Goal: Information Seeking & Learning: Learn about a topic

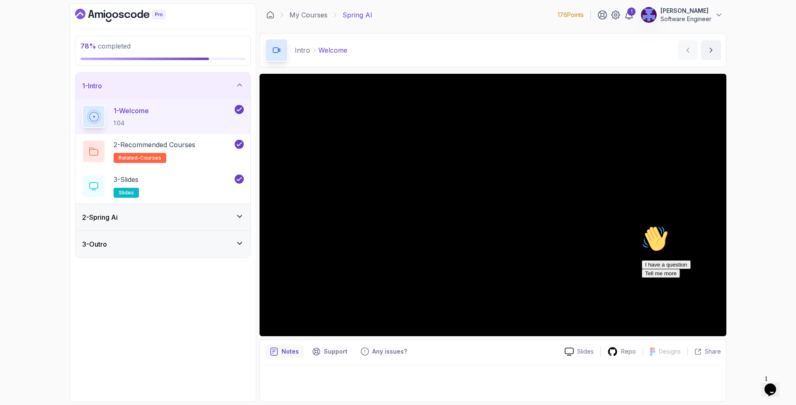
click at [210, 224] on div "2 - Spring Ai" at bounding box center [162, 217] width 175 height 27
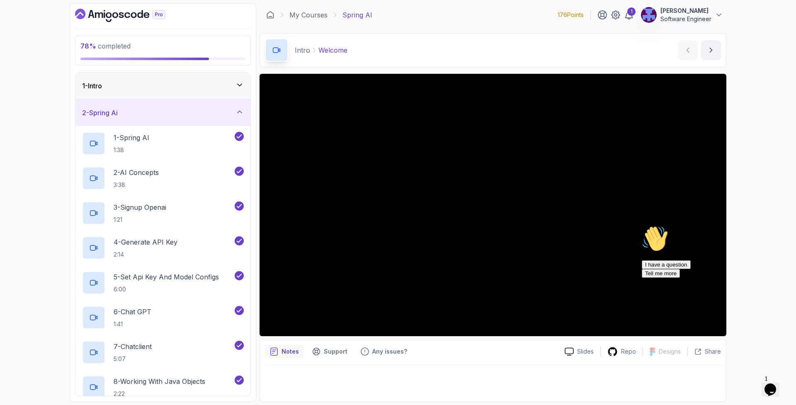
click at [241, 115] on icon at bounding box center [239, 112] width 8 height 8
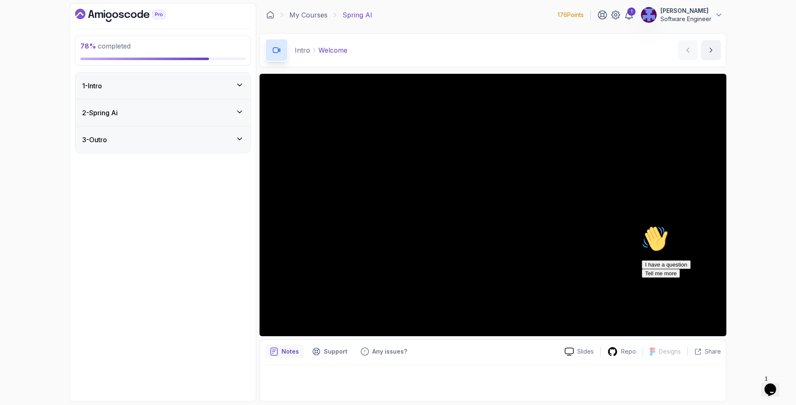
click at [235, 145] on div "3 - Outro" at bounding box center [162, 139] width 175 height 27
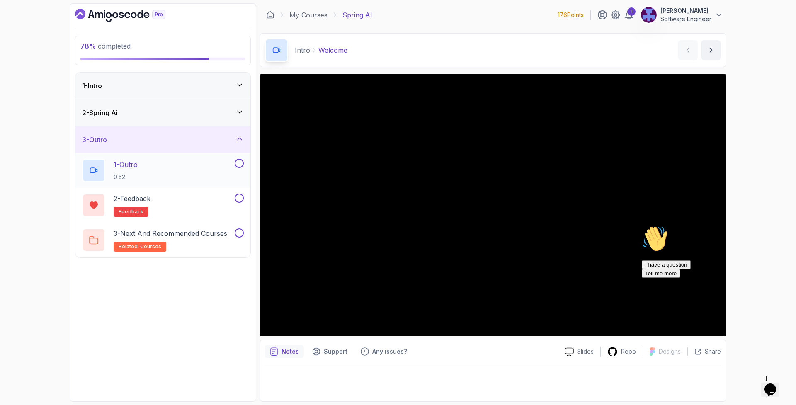
click at [177, 174] on div "1 - Outro 0:52" at bounding box center [157, 170] width 151 height 23
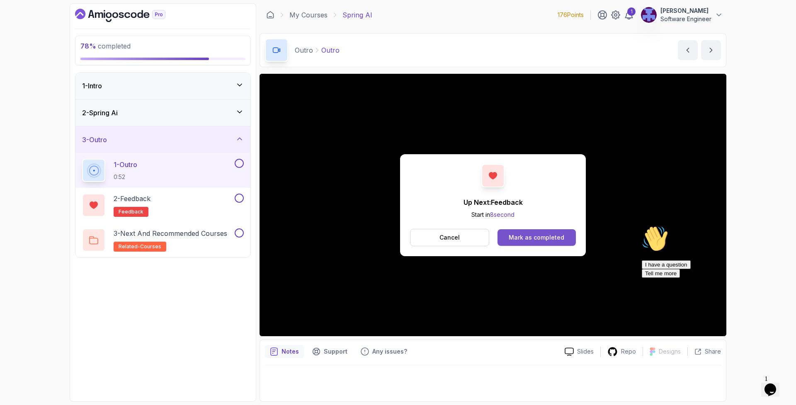
click at [542, 238] on div "Mark as completed" at bounding box center [536, 237] width 56 height 8
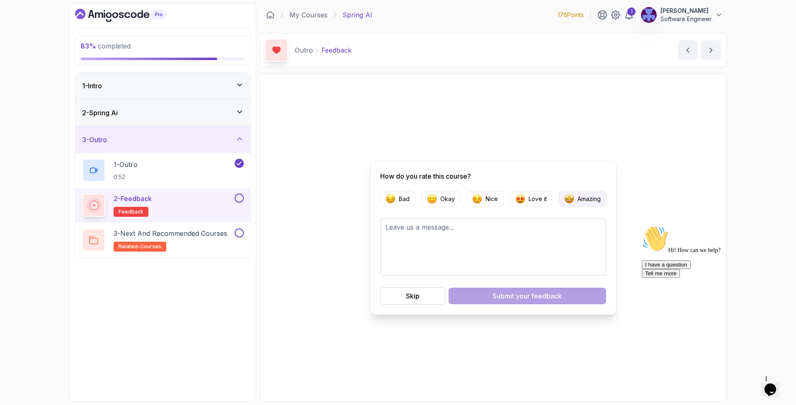
click at [588, 204] on button "Amazing" at bounding box center [582, 199] width 47 height 16
click at [555, 296] on span "your feedback" at bounding box center [539, 296] width 46 height 10
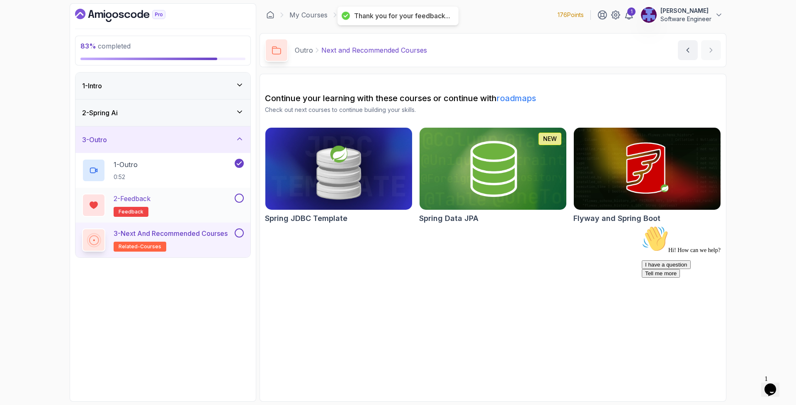
click at [241, 198] on button at bounding box center [239, 198] width 9 height 9
click at [528, 100] on link "roadmaps" at bounding box center [515, 98] width 39 height 10
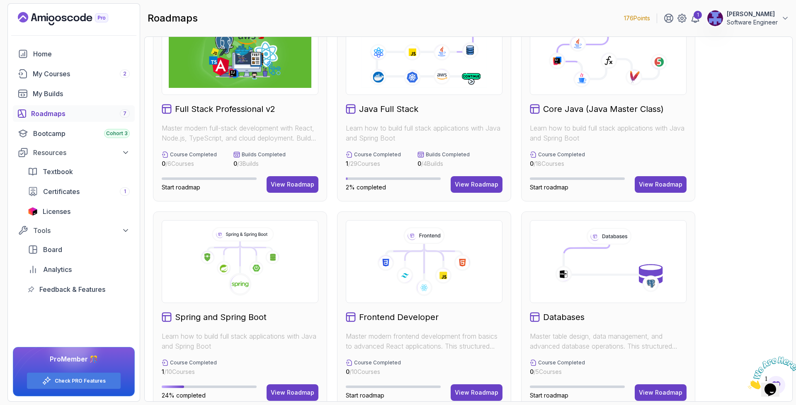
scroll to position [37, 0]
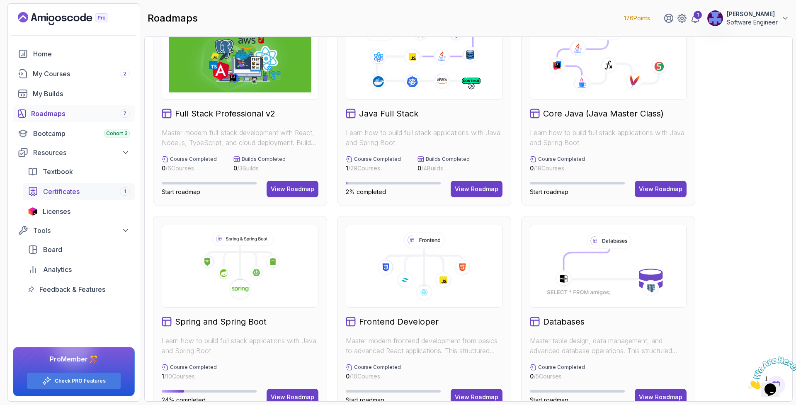
click at [88, 193] on div "Certificates 1" at bounding box center [86, 191] width 87 height 10
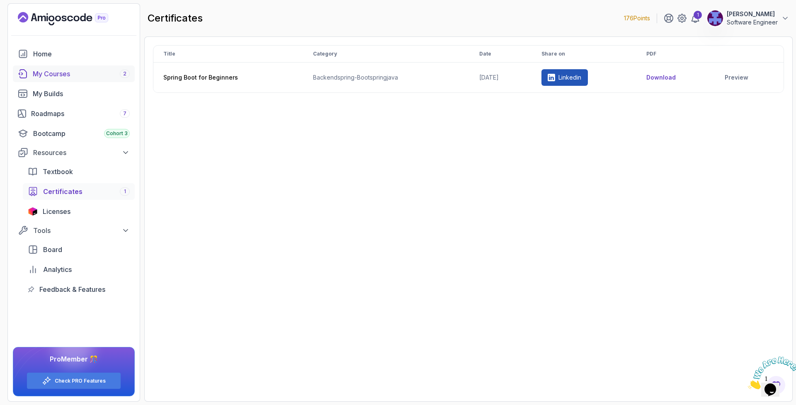
click at [77, 78] on div "My Courses 2" at bounding box center [81, 74] width 97 height 10
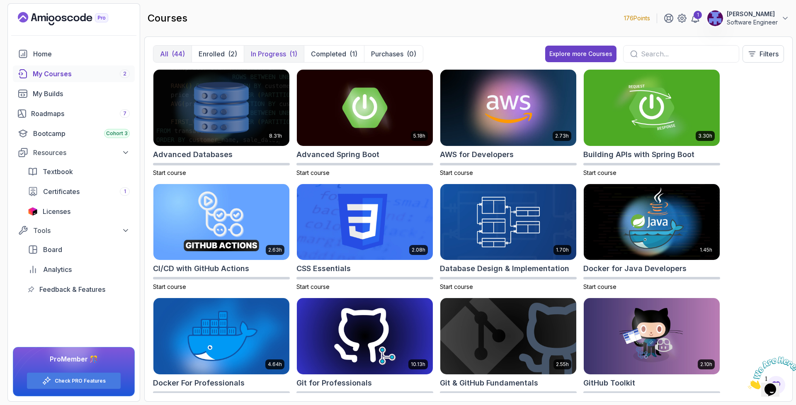
click at [276, 56] on p "In Progress" at bounding box center [268, 54] width 35 height 10
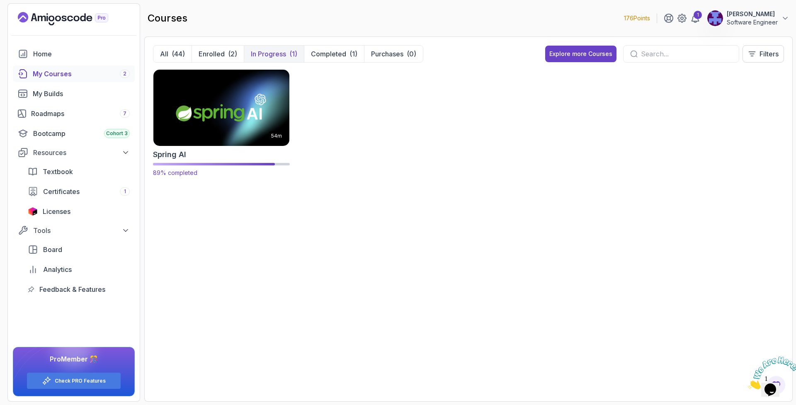
click at [235, 132] on img at bounding box center [221, 108] width 143 height 80
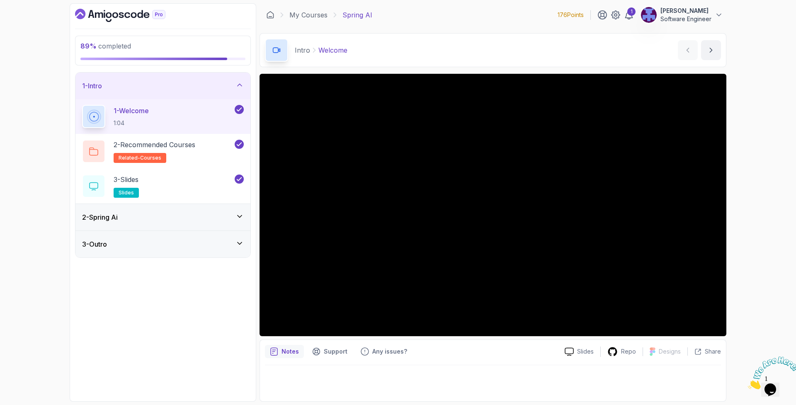
click at [230, 217] on div "2 - Spring Ai" at bounding box center [163, 217] width 162 height 10
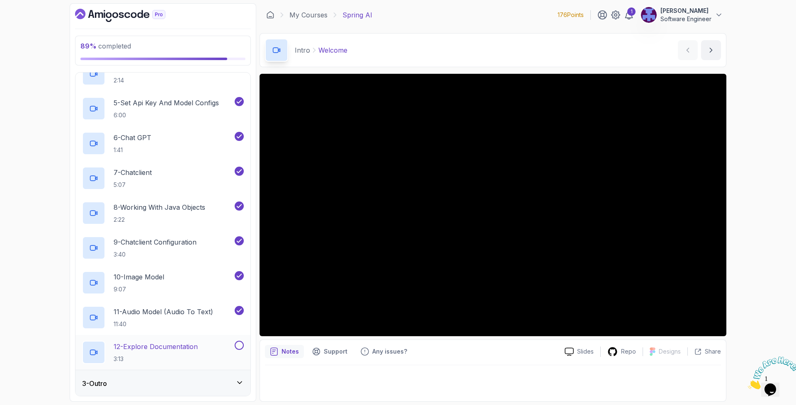
scroll to position [175, 0]
click at [238, 346] on button at bounding box center [239, 344] width 9 height 9
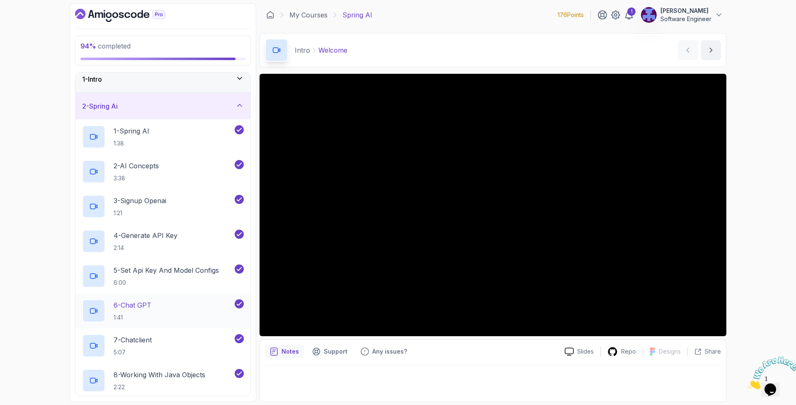
scroll to position [0, 0]
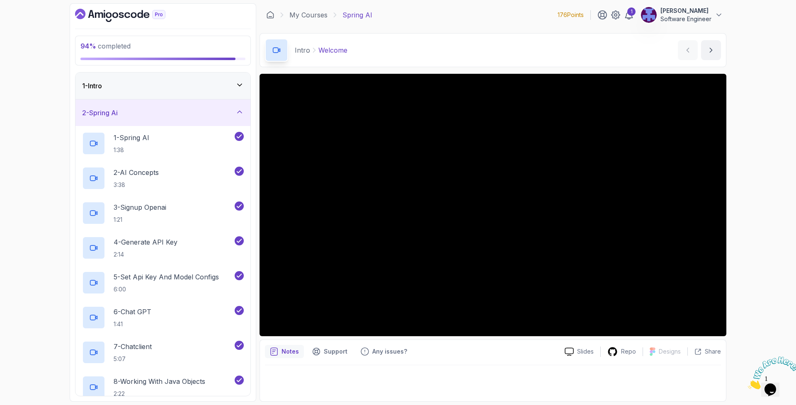
click at [227, 93] on div "1 - Intro" at bounding box center [162, 86] width 175 height 27
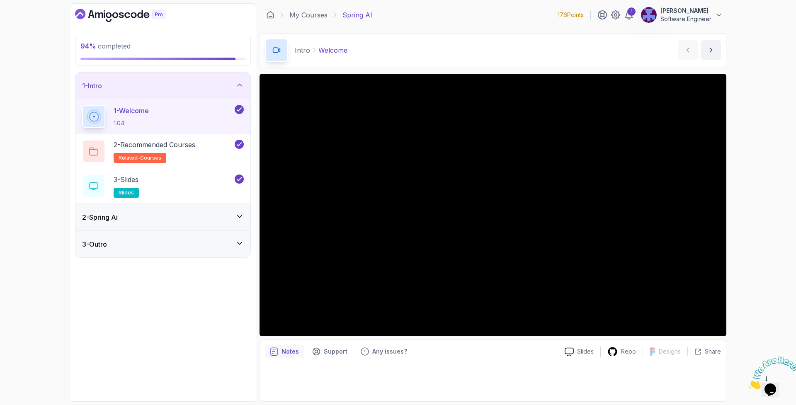
click at [242, 217] on icon at bounding box center [239, 216] width 8 height 8
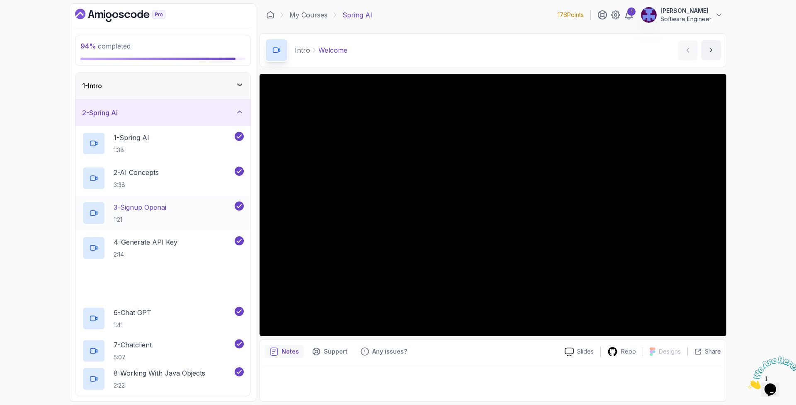
scroll to position [175, 0]
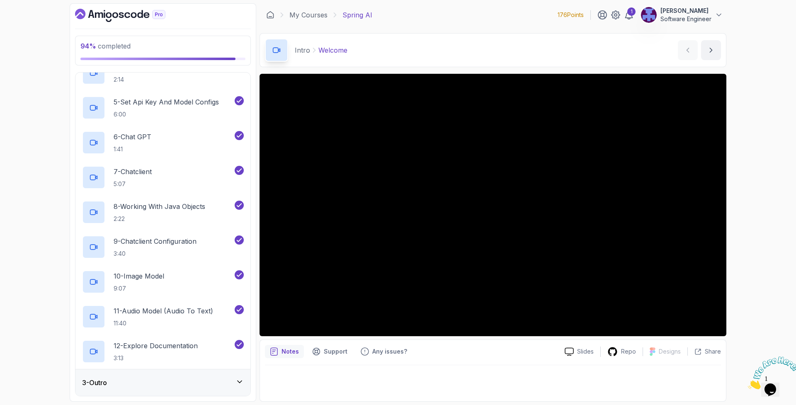
click at [239, 379] on icon at bounding box center [239, 382] width 8 height 8
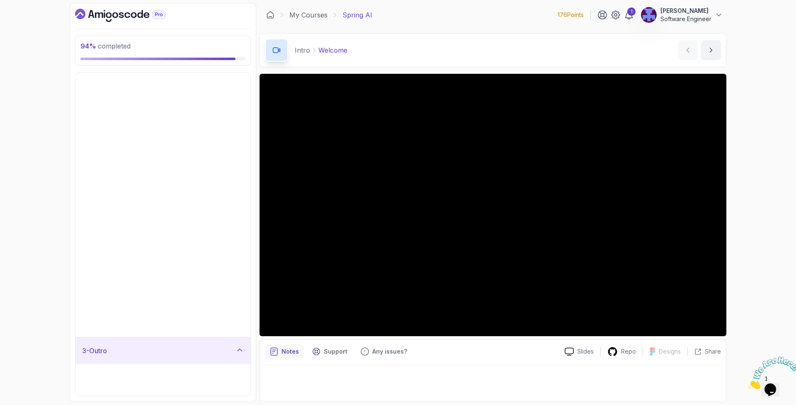
scroll to position [0, 0]
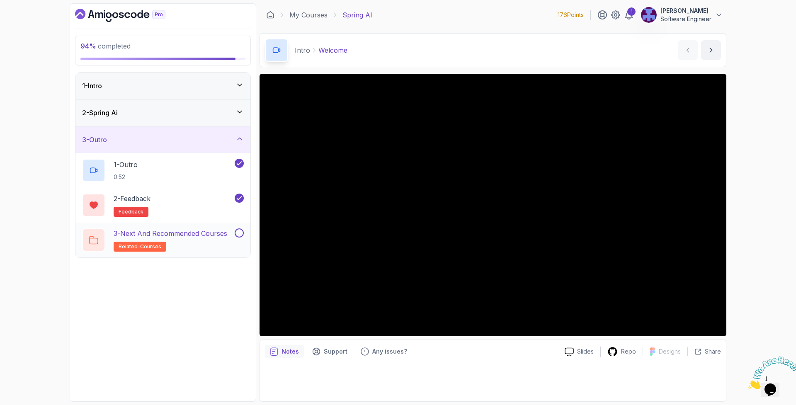
click at [238, 231] on button at bounding box center [239, 232] width 9 height 9
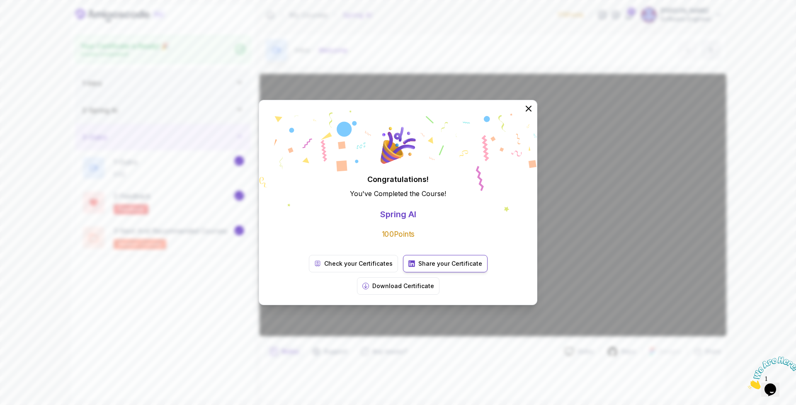
click at [418, 268] on p "Share your Certificate" at bounding box center [450, 263] width 64 height 8
click at [531, 114] on icon at bounding box center [528, 108] width 11 height 11
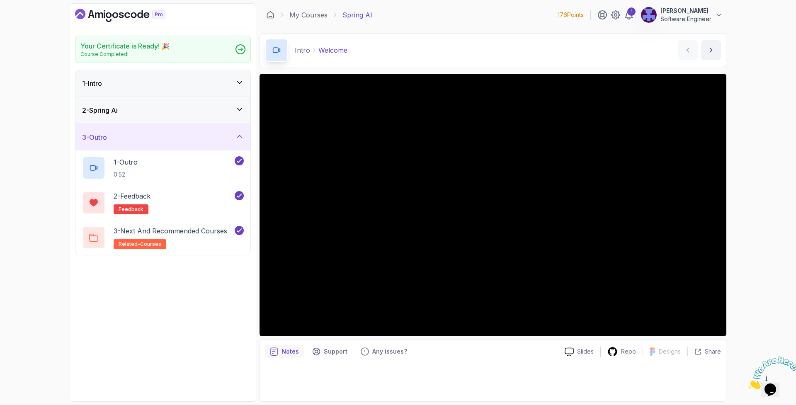
click at [127, 12] on icon "Dashboard" at bounding box center [127, 15] width 6 height 6
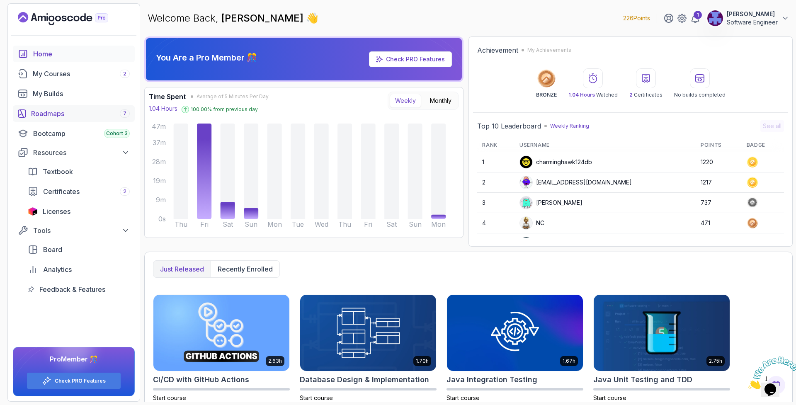
click at [76, 113] on div "Roadmaps 7" at bounding box center [80, 114] width 99 height 10
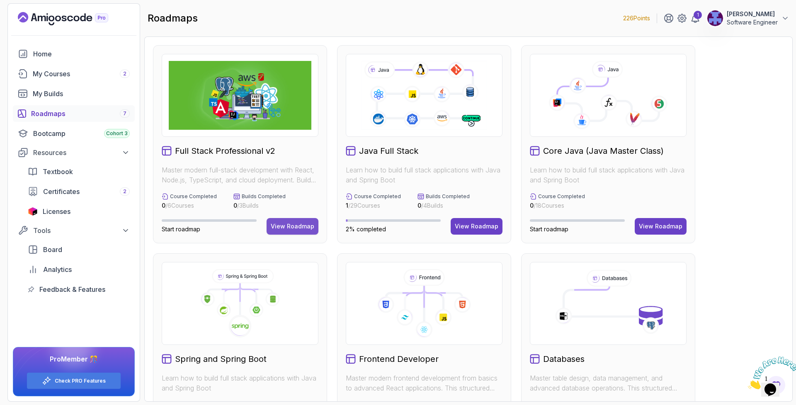
click at [285, 225] on div "View Roadmap" at bounding box center [293, 226] width 44 height 8
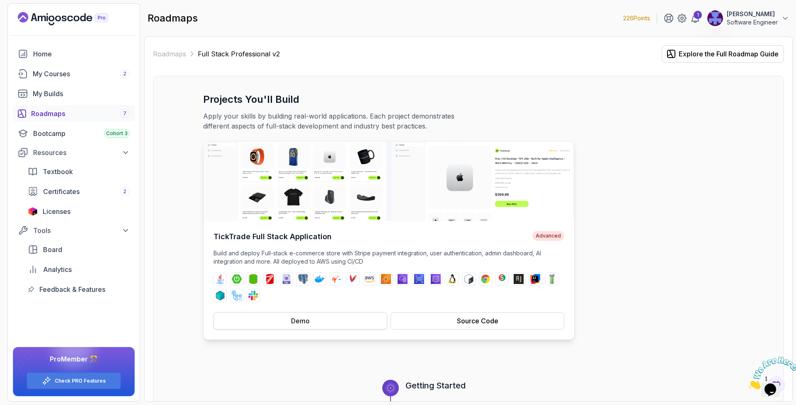
click at [344, 320] on button "Demo" at bounding box center [300, 320] width 174 height 17
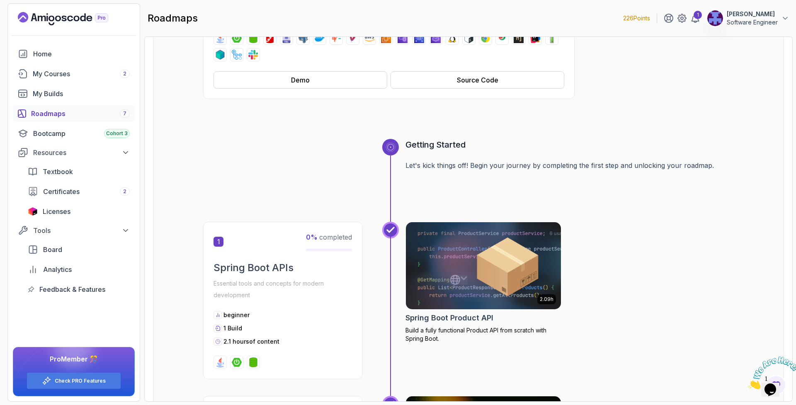
scroll to position [321, 0]
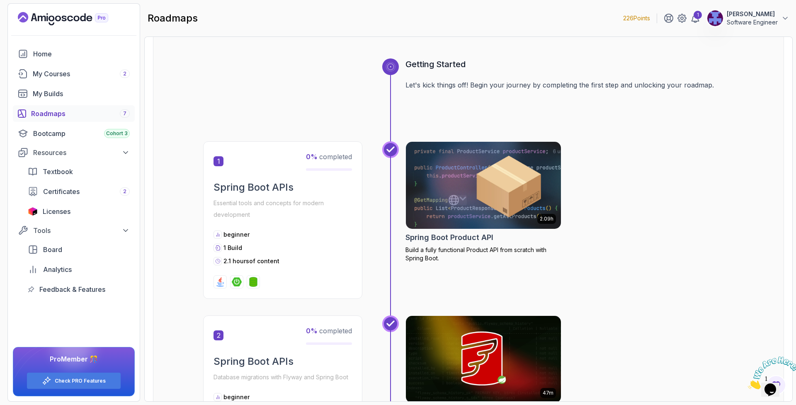
click at [449, 184] on img at bounding box center [483, 185] width 163 height 91
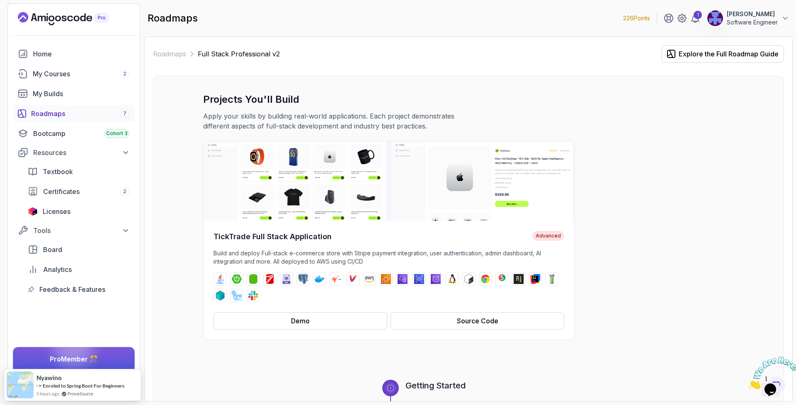
click at [114, 118] on div "Roadmaps 7" at bounding box center [80, 114] width 99 height 10
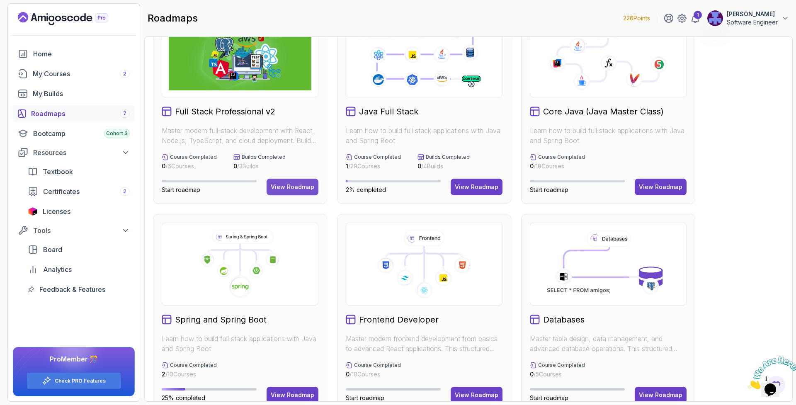
scroll to position [39, 0]
click at [295, 191] on button "View Roadmap" at bounding box center [292, 187] width 52 height 17
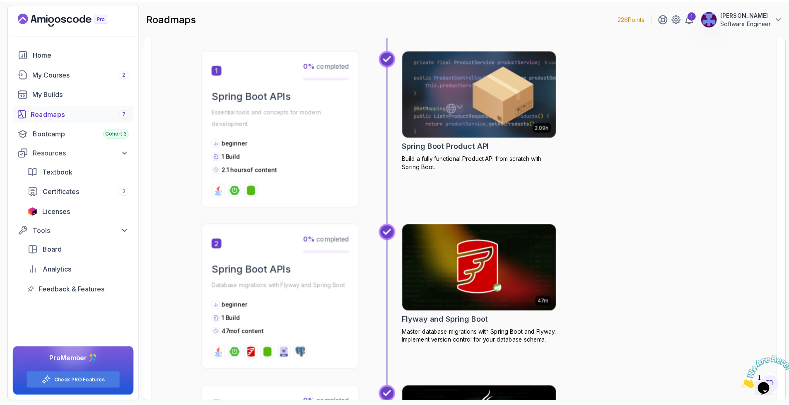
scroll to position [401, 0]
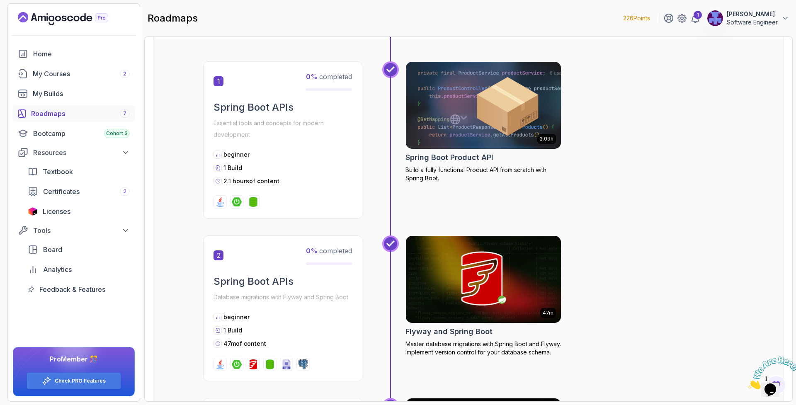
click at [271, 182] on p "2.1 hours of content" at bounding box center [251, 181] width 56 height 8
click at [239, 204] on img at bounding box center [237, 202] width 10 height 10
click at [254, 204] on img at bounding box center [253, 202] width 10 height 10
click at [465, 104] on img at bounding box center [483, 105] width 163 height 91
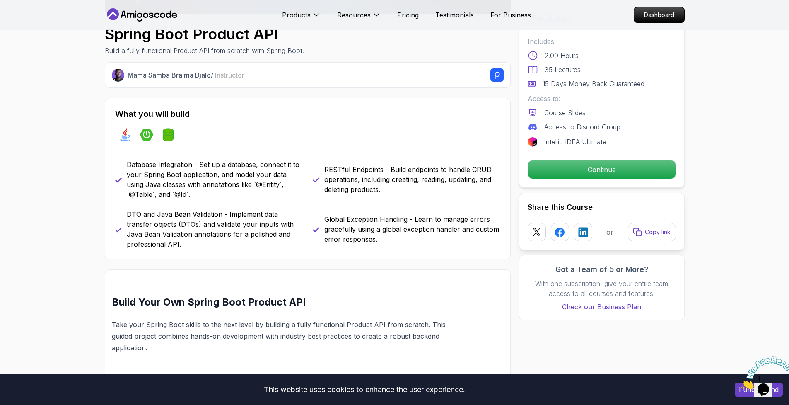
scroll to position [265, 0]
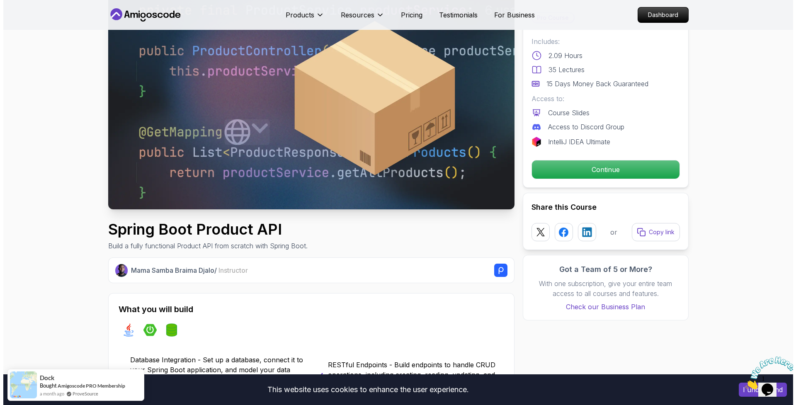
scroll to position [0, 0]
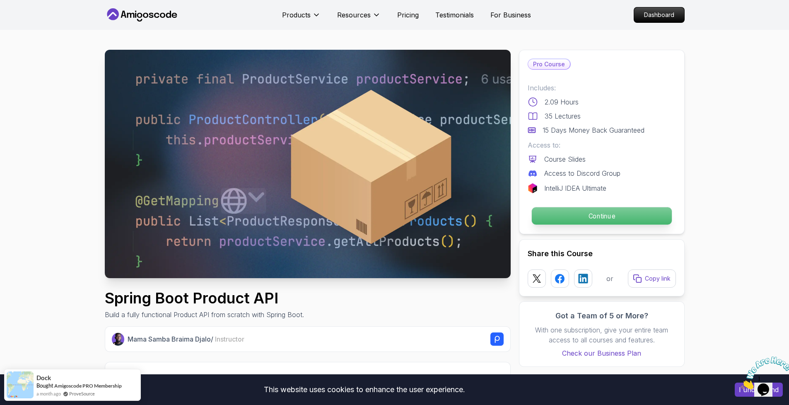
click at [574, 215] on p "Continue" at bounding box center [602, 215] width 140 height 17
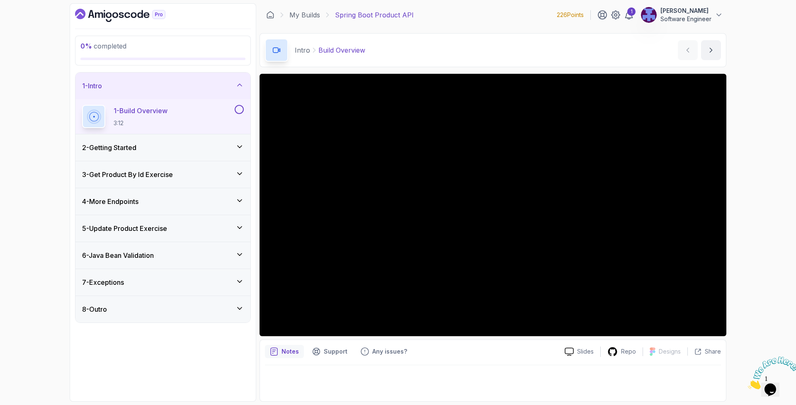
drag, startPoint x: 789, startPoint y: 356, endPoint x: 1499, endPoint y: 681, distance: 780.9
click at [748, 383] on icon "Close" at bounding box center [748, 386] width 0 height 7
click at [755, 221] on div "0 % completed 1 - Intro 1 - Build Overview 3:12 2 - Getting Started 3 - Get Pro…" at bounding box center [398, 202] width 796 height 405
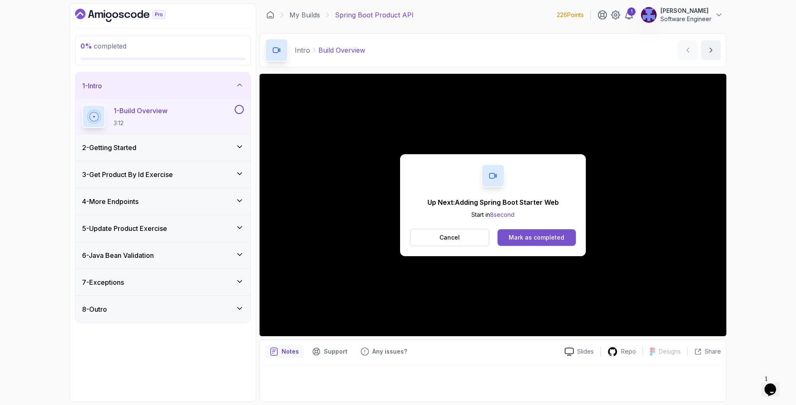
click at [550, 235] on div "Mark as completed" at bounding box center [536, 237] width 56 height 8
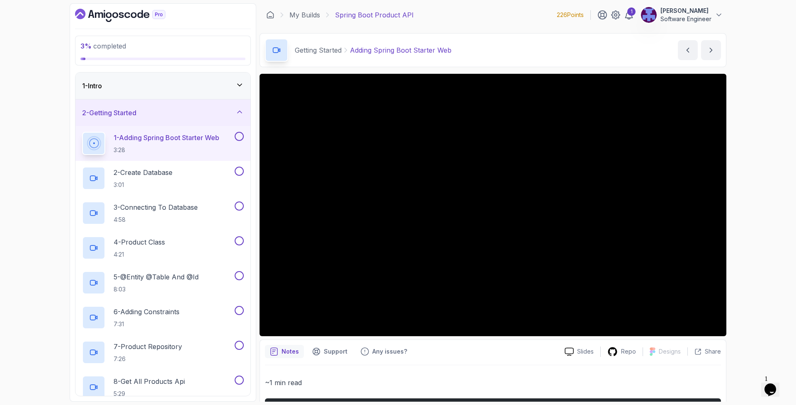
click at [235, 86] on icon at bounding box center [239, 85] width 8 height 8
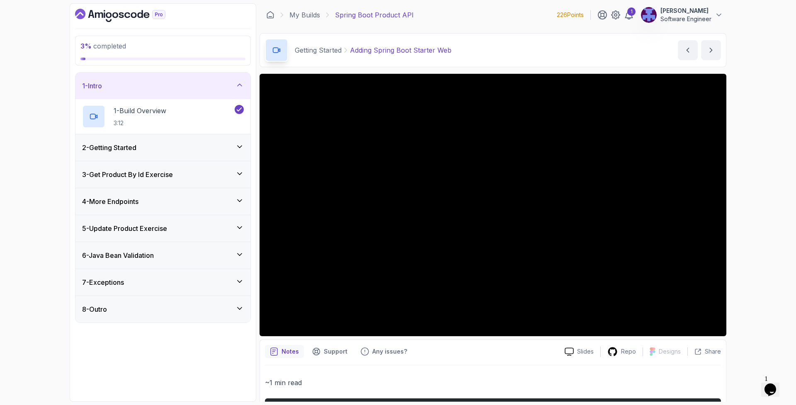
click at [239, 85] on icon at bounding box center [239, 85] width 4 height 2
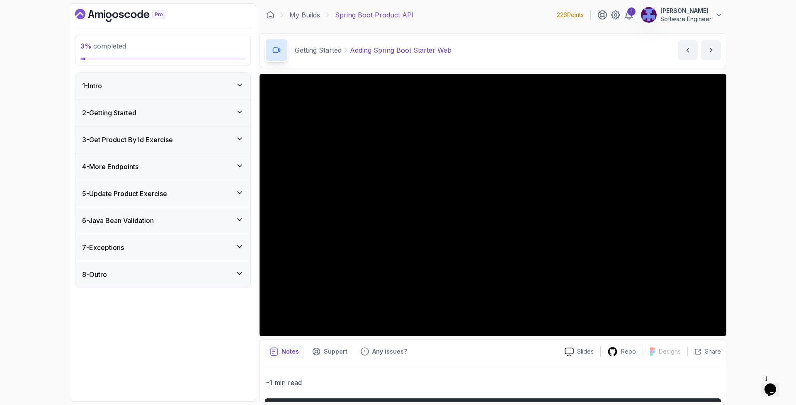
click at [240, 110] on icon at bounding box center [239, 112] width 8 height 8
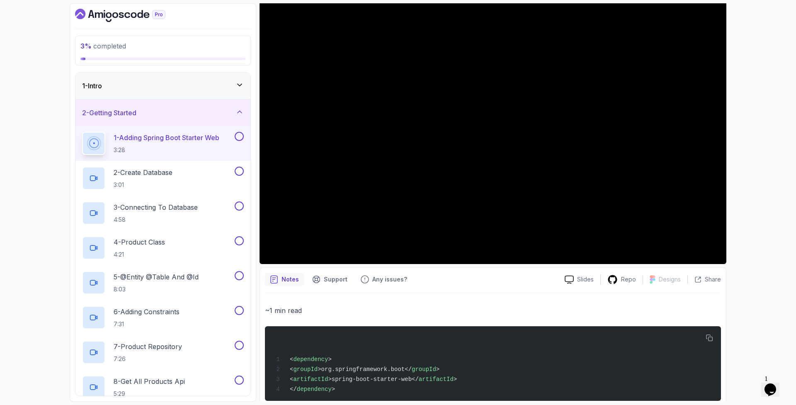
scroll to position [90, 0]
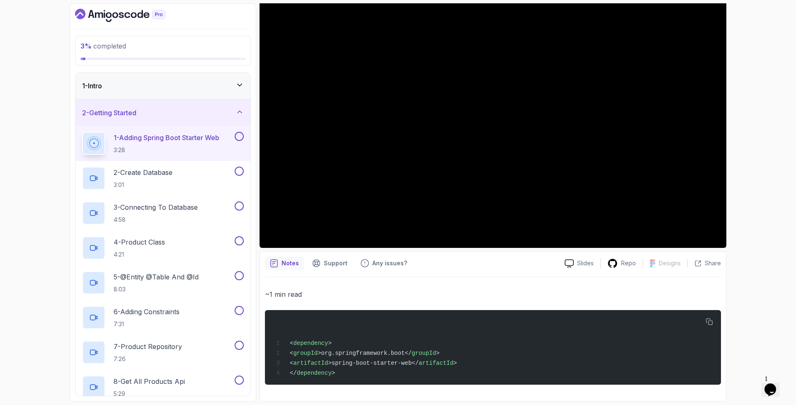
click at [649, 294] on p "~1 min read" at bounding box center [493, 294] width 456 height 12
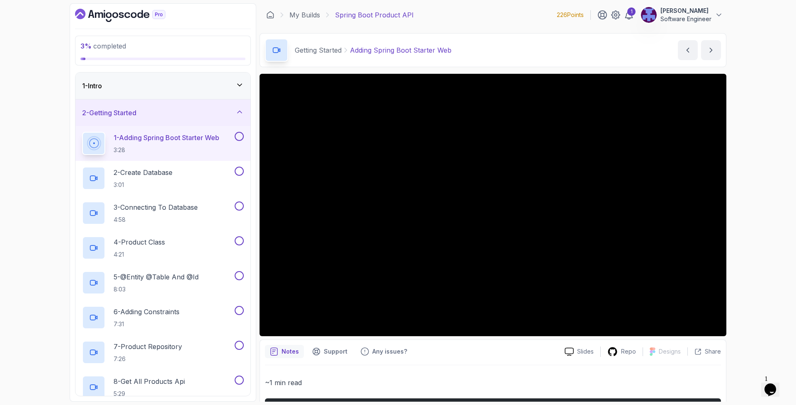
scroll to position [0, 0]
click at [630, 22] on div "1 [PERSON_NAME] Software Engineer" at bounding box center [660, 14] width 126 height 17
click at [629, 14] on div "1" at bounding box center [631, 11] width 8 height 8
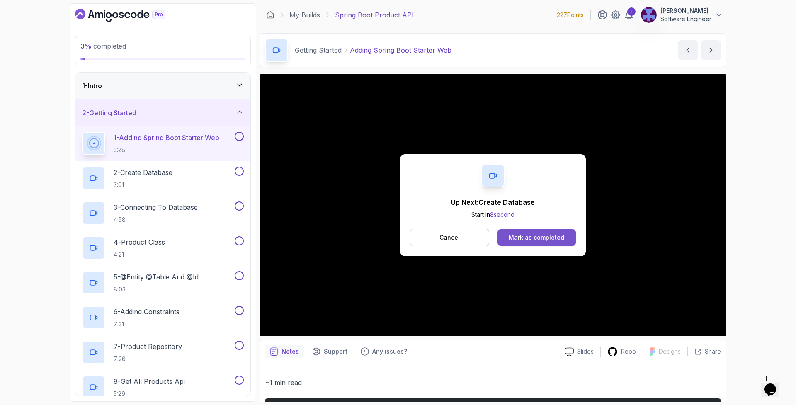
click at [541, 242] on button "Mark as completed" at bounding box center [536, 237] width 78 height 17
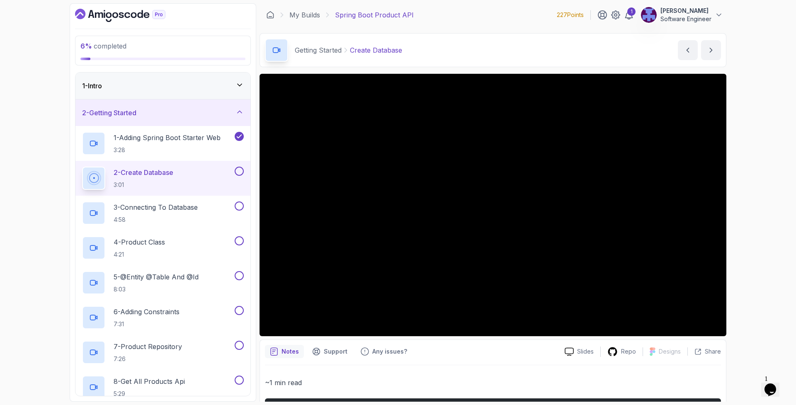
click at [238, 80] on div "1 - Intro" at bounding box center [162, 86] width 175 height 27
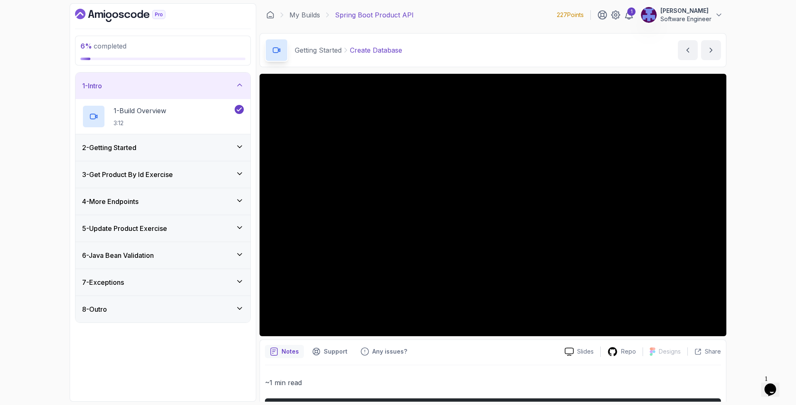
click at [242, 148] on icon at bounding box center [239, 147] width 8 height 8
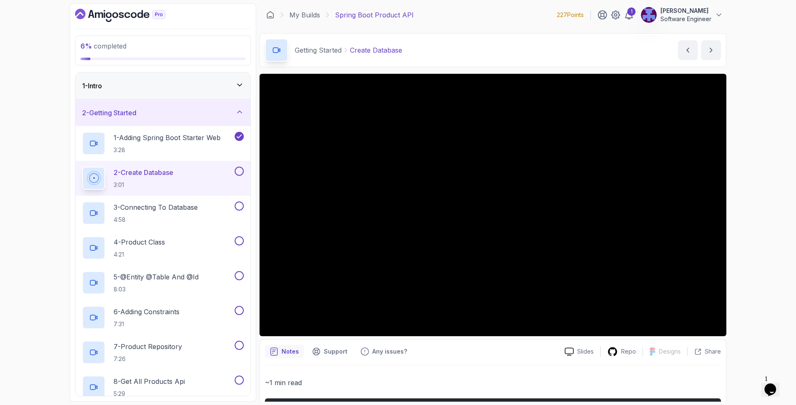
scroll to position [4, 0]
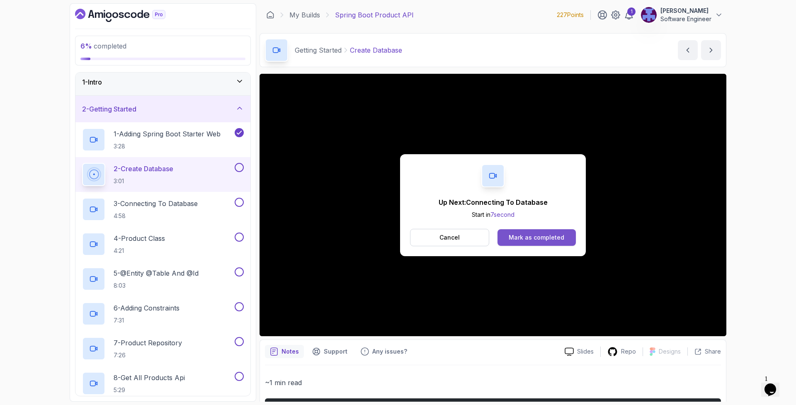
click at [547, 236] on div "Mark as completed" at bounding box center [536, 237] width 56 height 8
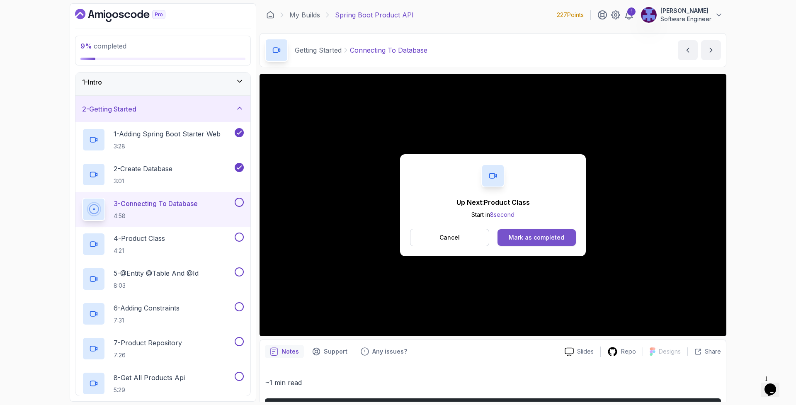
click at [555, 233] on div "Mark as completed" at bounding box center [536, 237] width 56 height 8
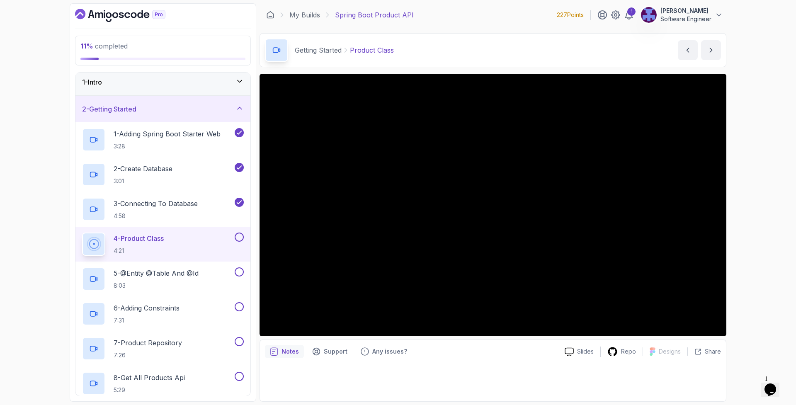
click at [758, 266] on div "11 % completed 1 - Intro 2 - Getting Started 1 - Adding Spring Boot Starter Web…" at bounding box center [398, 202] width 796 height 405
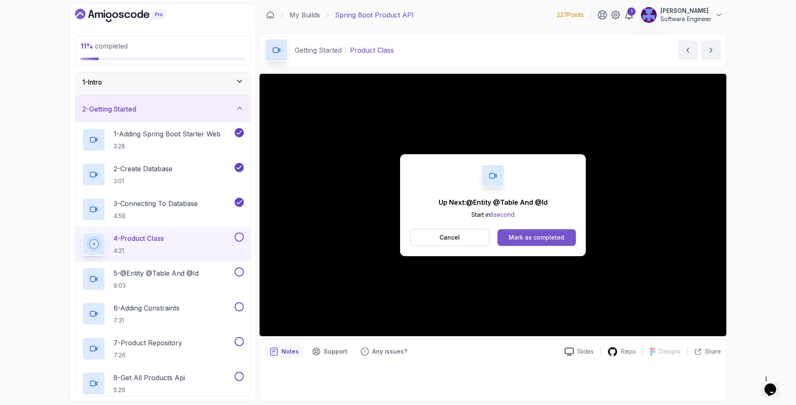
click at [537, 238] on div "Mark as completed" at bounding box center [536, 237] width 56 height 8
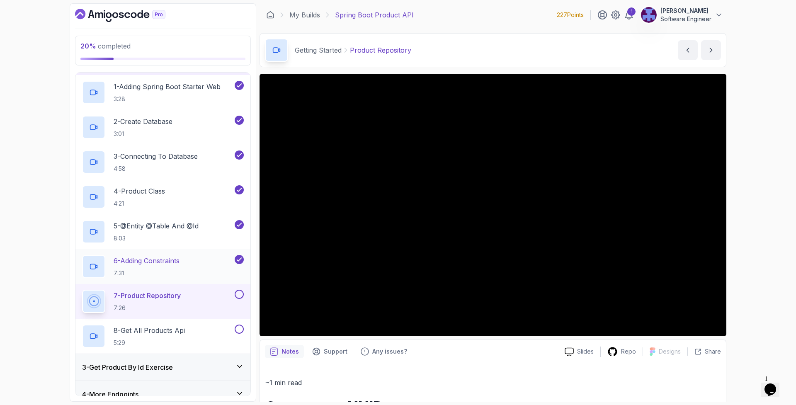
scroll to position [56, 0]
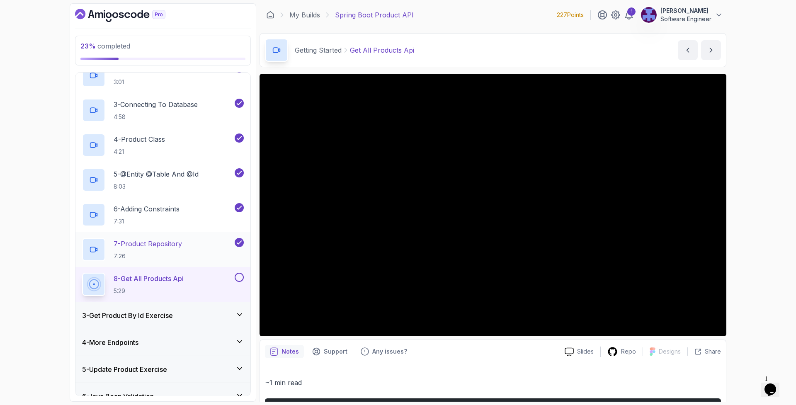
scroll to position [82, 0]
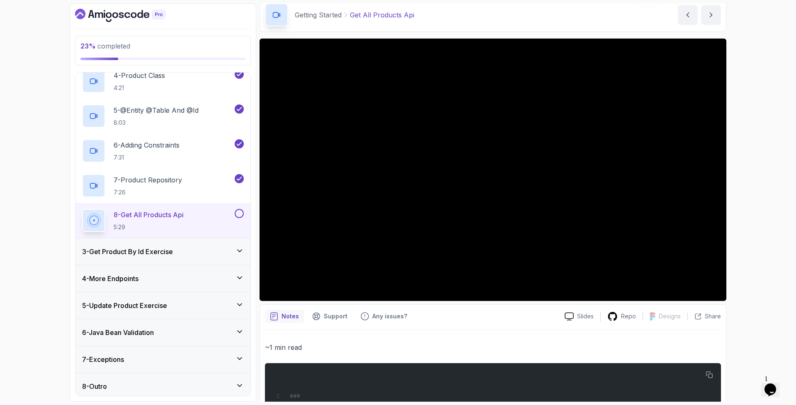
scroll to position [170, 0]
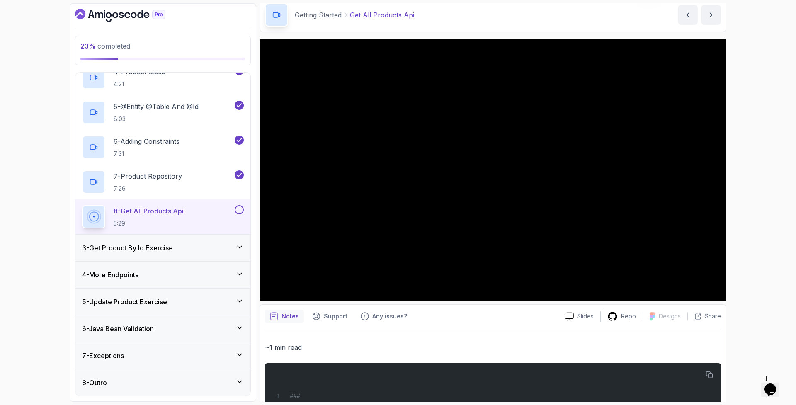
click at [237, 245] on icon at bounding box center [239, 247] width 8 height 8
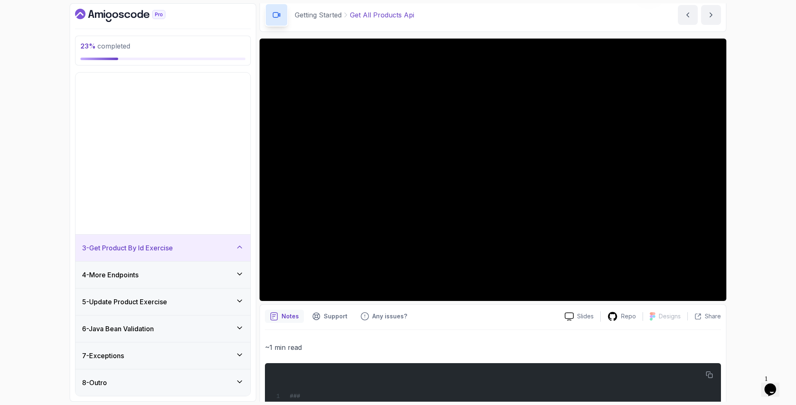
scroll to position [0, 0]
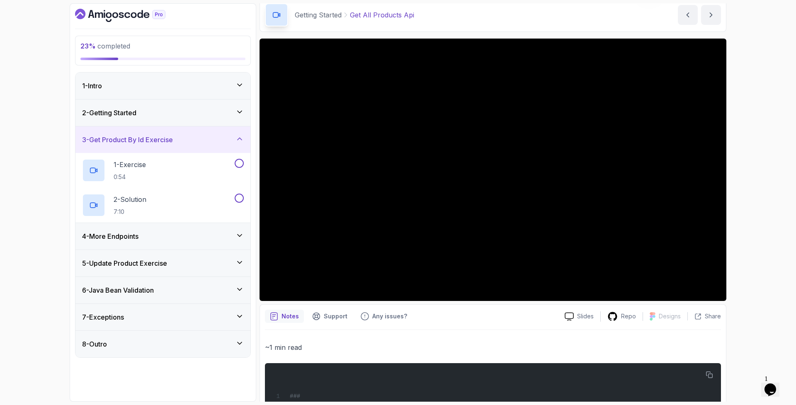
click at [238, 141] on icon at bounding box center [239, 139] width 8 height 8
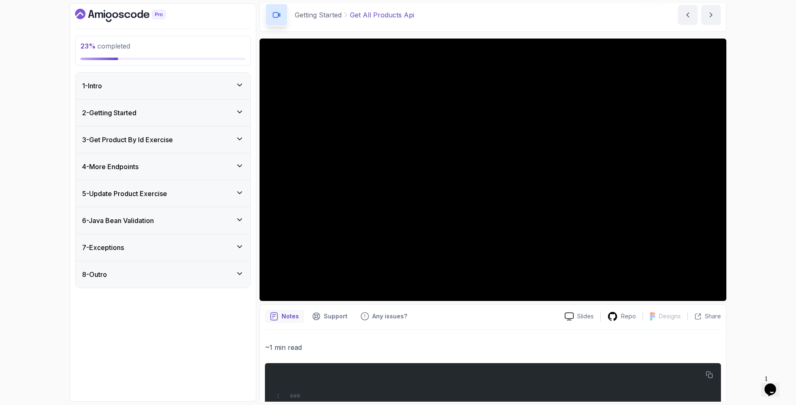
click at [242, 114] on icon at bounding box center [239, 112] width 8 height 8
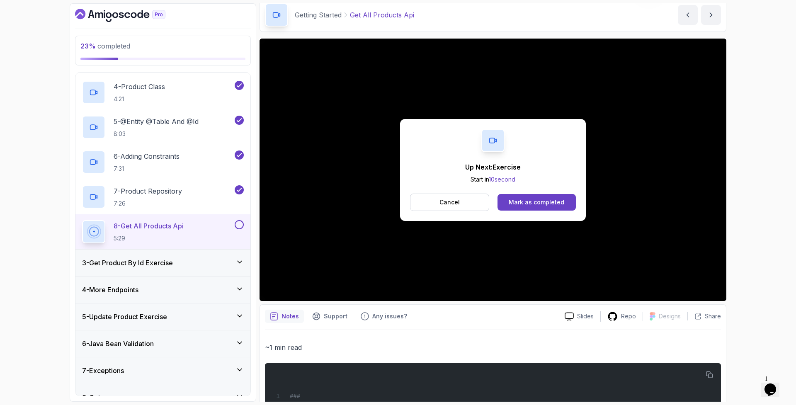
scroll to position [170, 0]
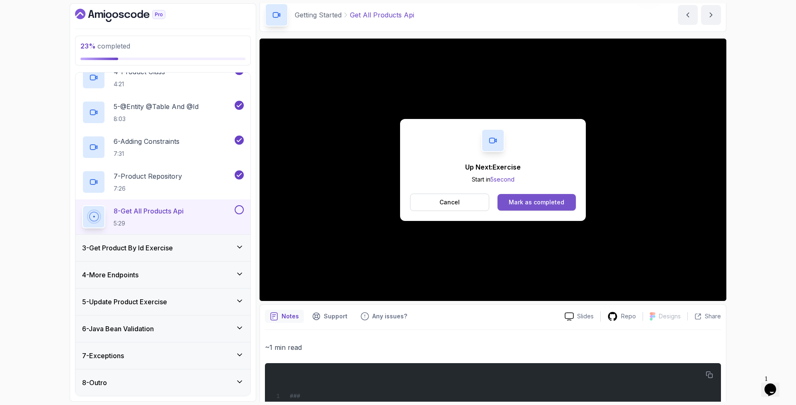
click at [543, 203] on div "Mark as completed" at bounding box center [536, 202] width 56 height 8
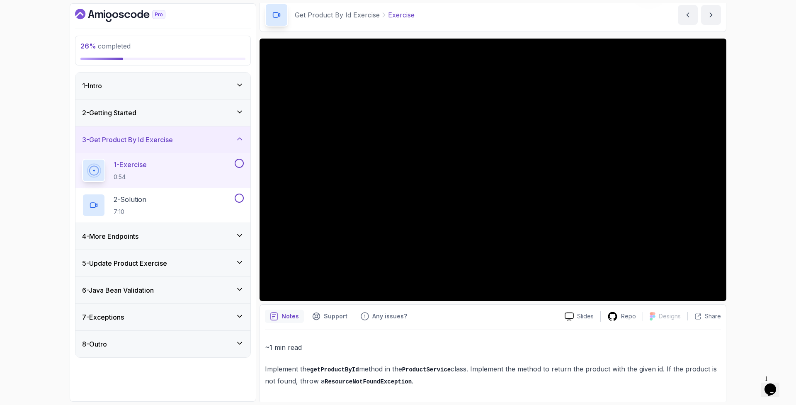
click at [382, 379] on code "ResourceNotFoundException" at bounding box center [367, 381] width 87 height 7
copy code "ResourceNotFoundException"
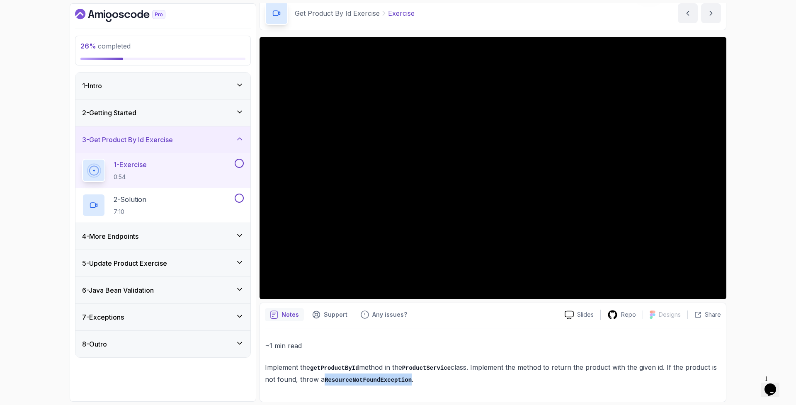
click at [238, 162] on button at bounding box center [239, 163] width 9 height 9
click at [158, 206] on div "2 - Solution 7:10" at bounding box center [157, 205] width 151 height 23
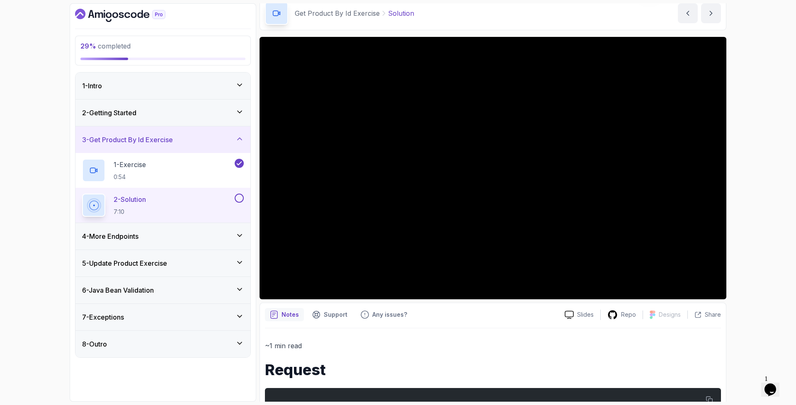
scroll to position [37, 0]
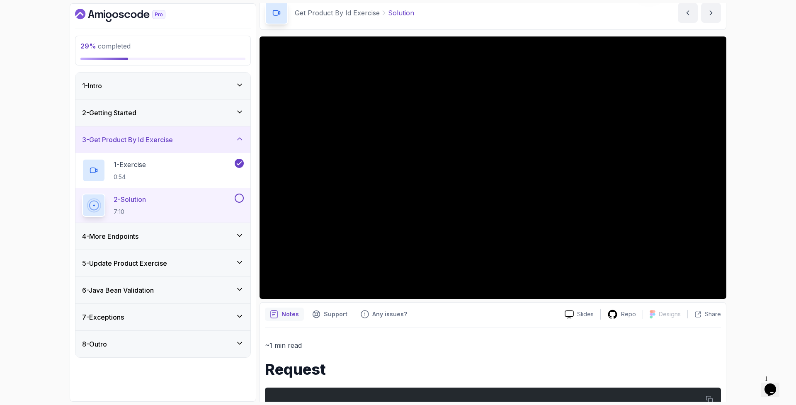
click at [205, 239] on div "4 - More Endpoints" at bounding box center [163, 236] width 162 height 10
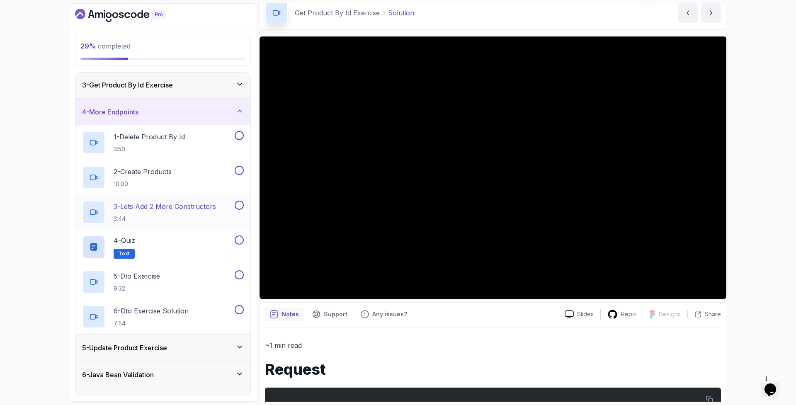
scroll to position [82, 0]
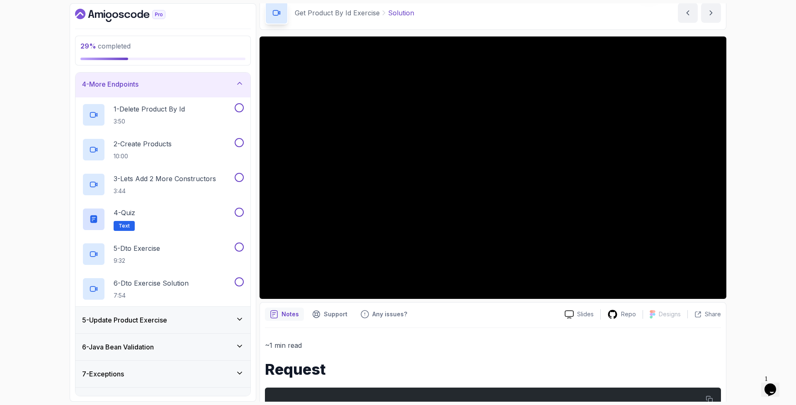
click at [237, 83] on icon at bounding box center [239, 83] width 8 height 8
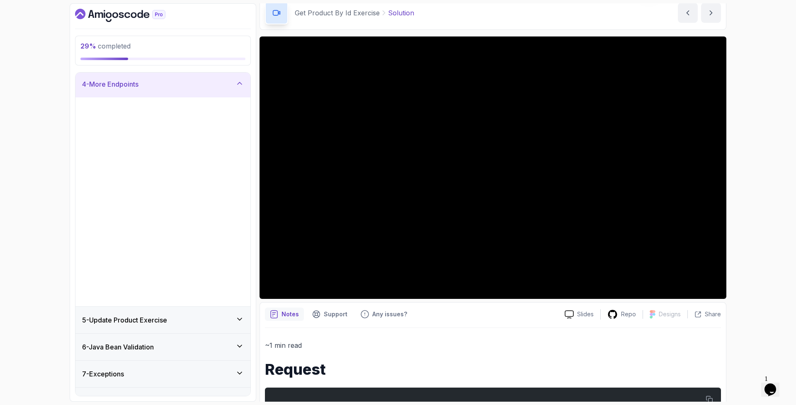
scroll to position [0, 0]
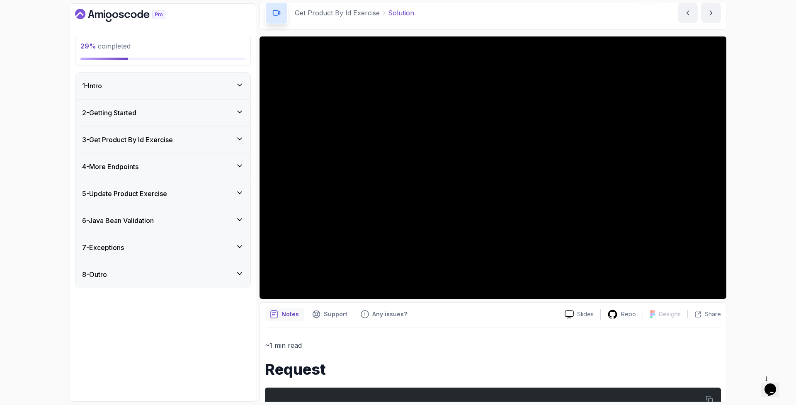
drag, startPoint x: 196, startPoint y: 194, endPoint x: 202, endPoint y: 195, distance: 6.2
click at [196, 194] on div "5 - Update Product Exercise" at bounding box center [163, 194] width 162 height 10
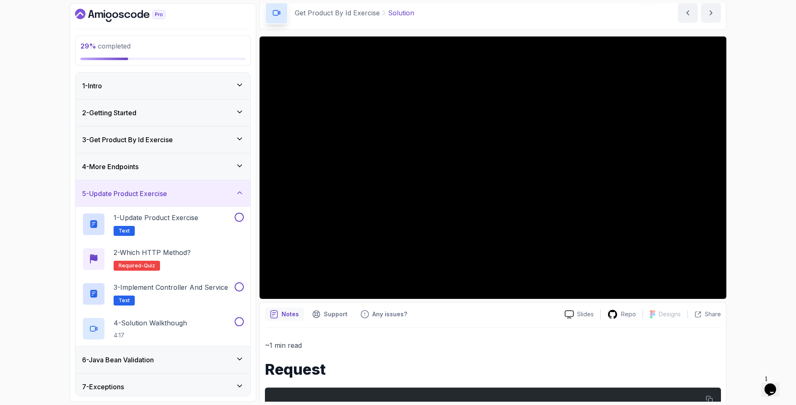
click at [213, 195] on div "5 - Update Product Exercise" at bounding box center [163, 194] width 162 height 10
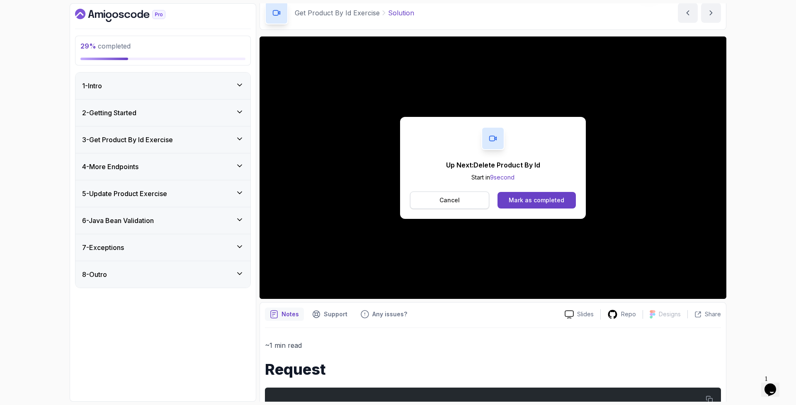
click at [468, 201] on button "Cancel" at bounding box center [449, 199] width 79 height 17
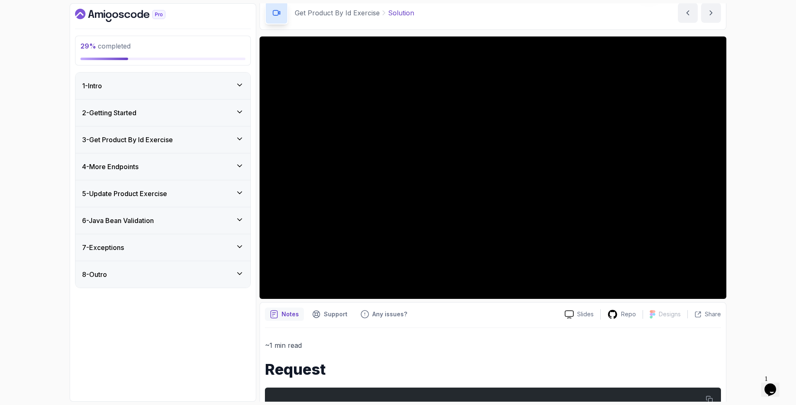
click at [234, 143] on div "3 - Get Product By Id Exercise" at bounding box center [163, 140] width 162 height 10
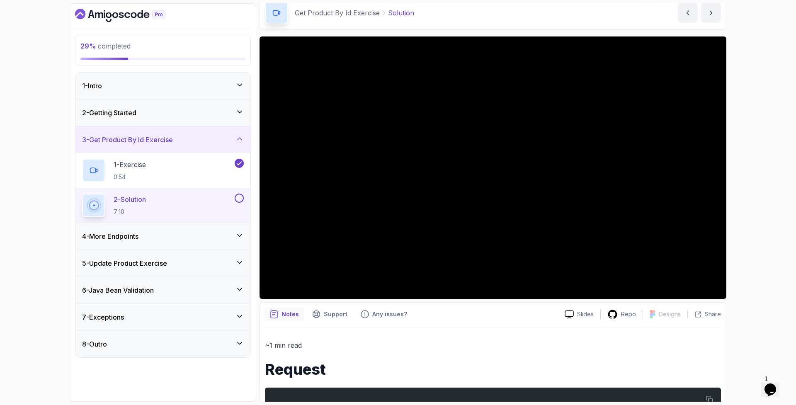
click at [239, 197] on button at bounding box center [239, 198] width 9 height 9
click at [240, 142] on icon at bounding box center [239, 139] width 8 height 8
